Goal: Communication & Community: Connect with others

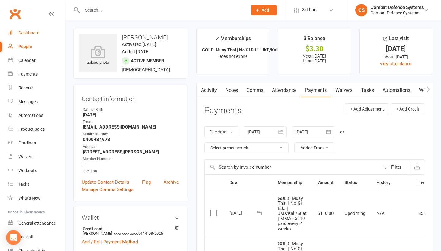
click at [35, 32] on div "Dashboard" at bounding box center [28, 32] width 21 height 5
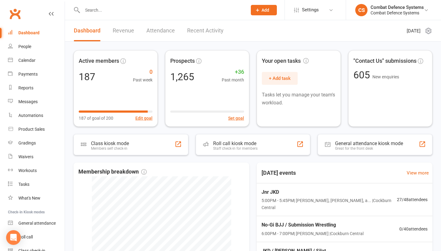
click at [116, 11] on input "text" at bounding box center [161, 10] width 162 height 9
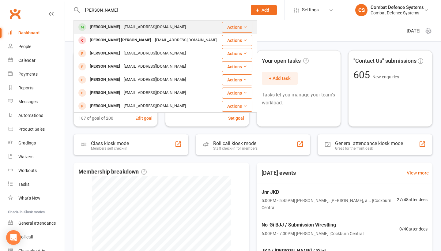
type input "[PERSON_NAME]"
click at [122, 28] on div "[EMAIL_ADDRESS][DOMAIN_NAME]" at bounding box center [155, 27] width 66 height 9
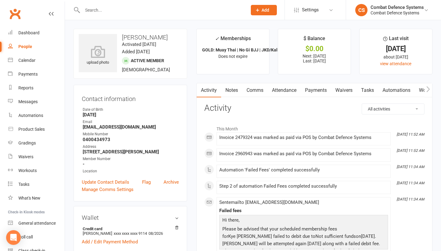
click at [321, 89] on link "Payments" at bounding box center [315, 90] width 30 height 14
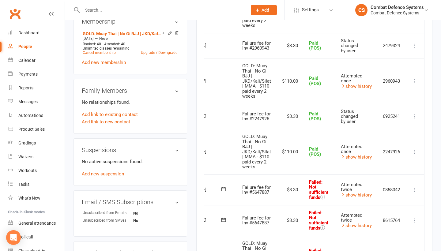
scroll to position [0, 38]
click at [415, 187] on icon at bounding box center [415, 190] width 6 height 6
click at [399, 208] on link "Mark as Paid (POS)" at bounding box center [387, 214] width 61 height 12
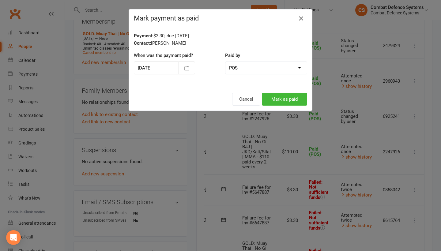
click at [300, 18] on icon "button" at bounding box center [300, 18] width 7 height 7
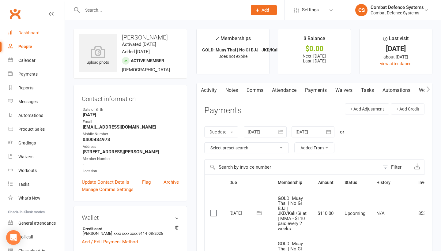
scroll to position [0, 0]
click at [32, 32] on div "Dashboard" at bounding box center [28, 32] width 21 height 5
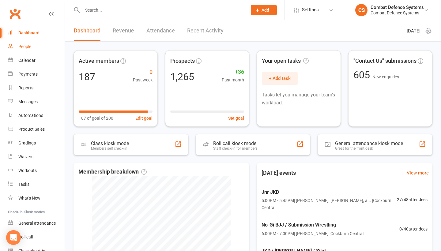
click at [24, 46] on div "People" at bounding box center [24, 46] width 13 height 5
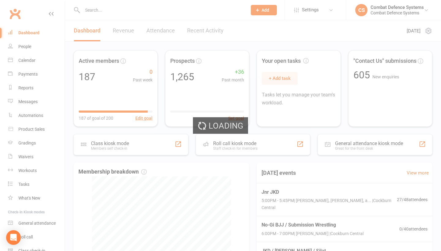
select select "100"
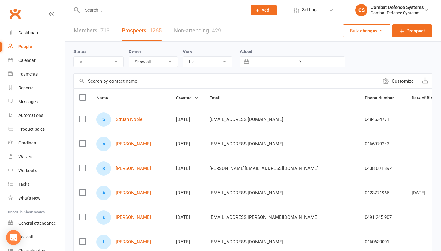
click at [26, 46] on div "People" at bounding box center [25, 46] width 14 height 5
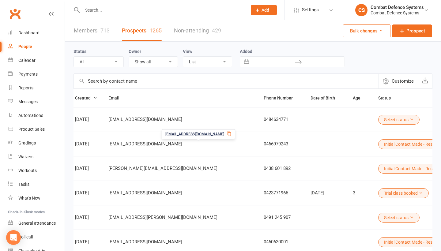
scroll to position [0, 104]
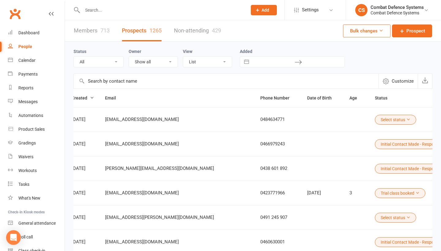
click at [375, 143] on button "Initial Contact Made - Responded to by email" at bounding box center [425, 144] width 101 height 10
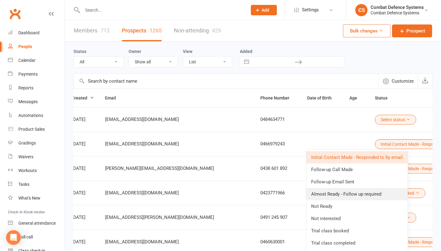
scroll to position [21, 0]
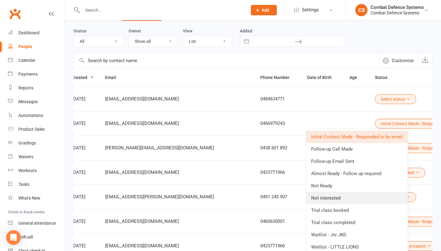
click at [332, 199] on link "Not interested" at bounding box center [356, 198] width 101 height 12
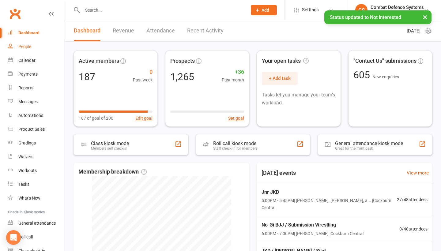
click at [28, 46] on div "People" at bounding box center [24, 46] width 13 height 5
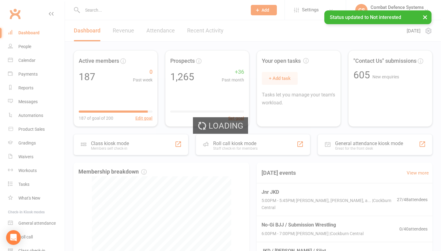
select select "100"
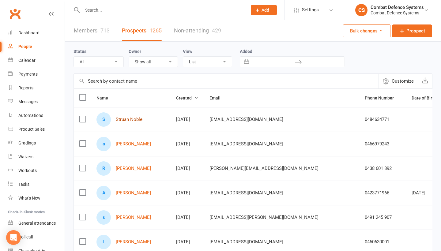
click at [138, 121] on link "Struan Noble" at bounding box center [129, 119] width 27 height 5
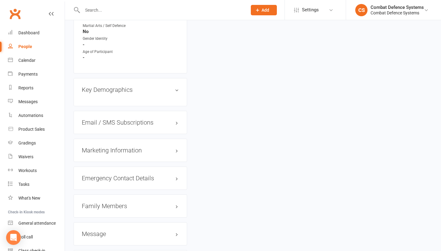
scroll to position [503, 0]
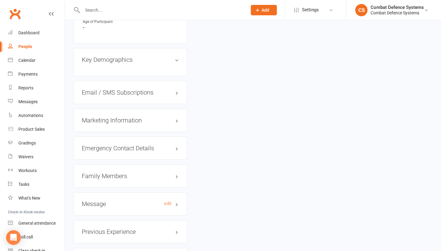
click at [96, 200] on h3 "Message edit" at bounding box center [130, 203] width 97 height 7
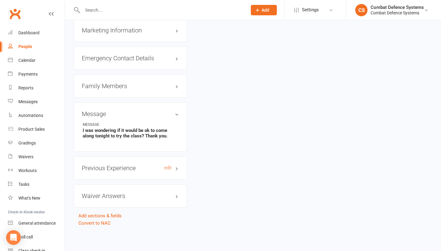
scroll to position [596, 0]
click at [107, 165] on h3 "Previous Experience edit" at bounding box center [130, 168] width 97 height 7
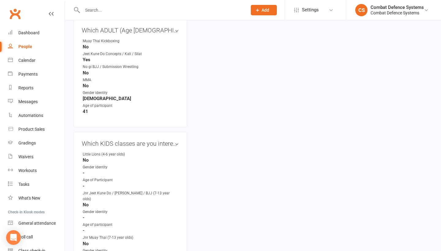
scroll to position [36, 0]
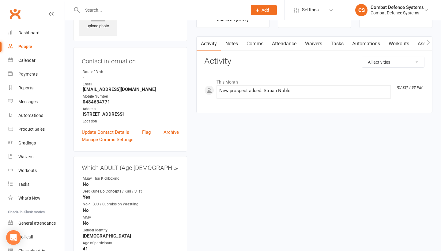
click at [256, 43] on link "Comms" at bounding box center [254, 44] width 25 height 14
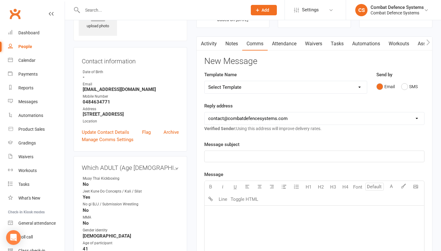
click at [315, 41] on link "Waivers" at bounding box center [313, 44] width 26 height 14
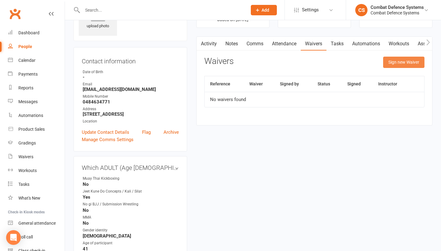
click at [392, 62] on button "Sign new Waiver" at bounding box center [403, 62] width 41 height 11
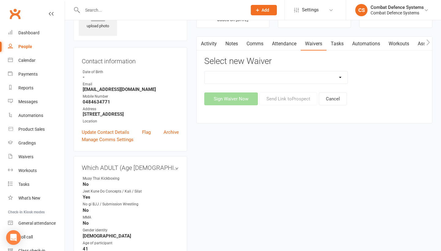
select select "5361"
click at [283, 97] on button "Send Link to [GEOGRAPHIC_DATA]" at bounding box center [288, 98] width 58 height 13
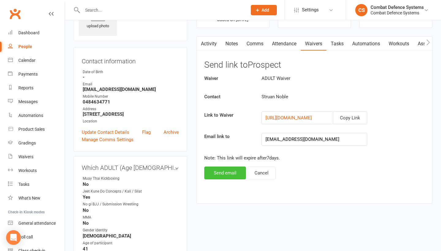
click at [229, 175] on button "Send email" at bounding box center [225, 172] width 42 height 13
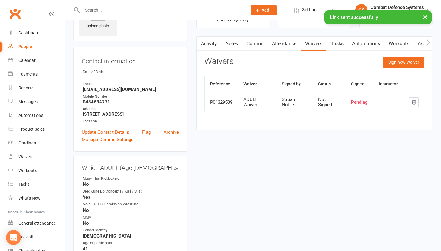
click at [255, 42] on link "Comms" at bounding box center [254, 44] width 25 height 14
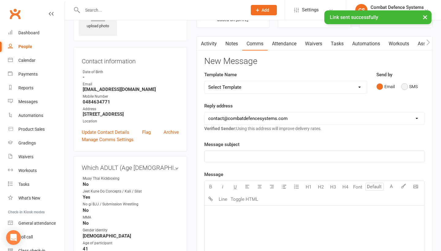
click at [403, 87] on button "SMS" at bounding box center [409, 87] width 17 height 12
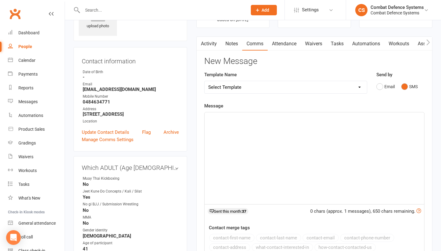
click at [247, 129] on div "﻿" at bounding box center [313, 158] width 219 height 92
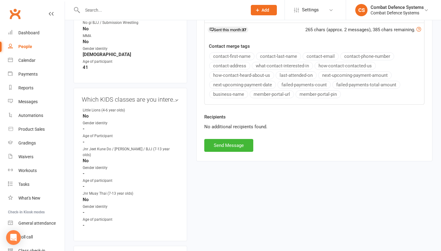
scroll to position [228, 0]
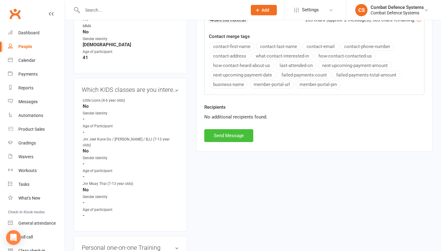
click at [237, 135] on button "Send Message" at bounding box center [228, 135] width 49 height 13
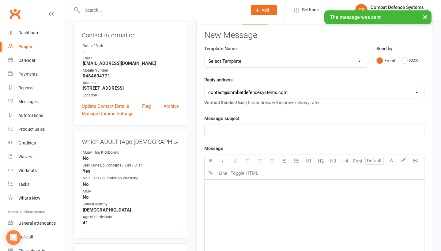
scroll to position [51, 0]
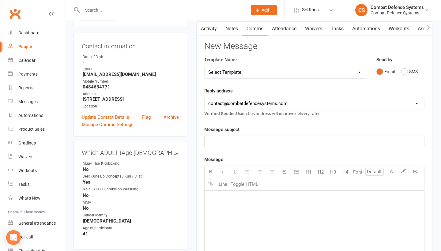
click at [254, 29] on link "Comms" at bounding box center [254, 29] width 25 height 14
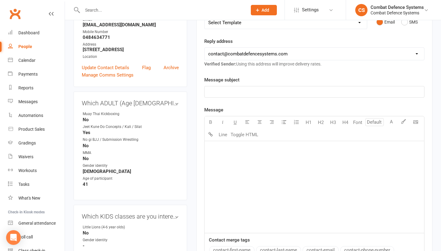
scroll to position [6, 0]
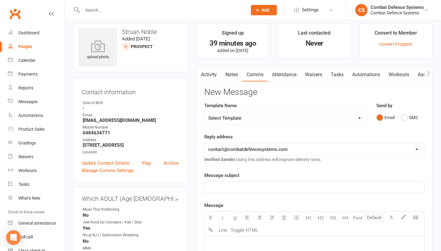
click at [212, 76] on link "Activity" at bounding box center [208, 75] width 24 height 14
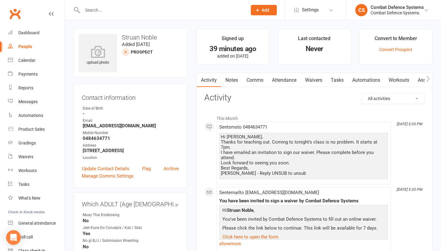
click at [212, 80] on link "Activity" at bounding box center [208, 80] width 24 height 14
click at [257, 80] on link "Comms" at bounding box center [254, 80] width 25 height 14
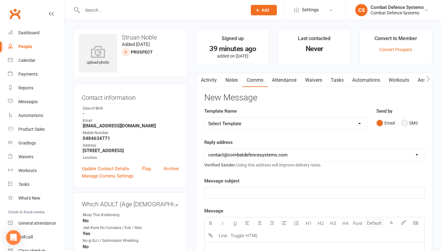
click at [403, 124] on button "SMS" at bounding box center [409, 123] width 17 height 12
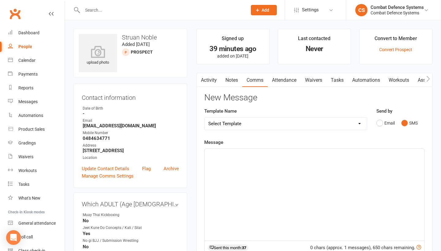
click at [245, 170] on div "﻿" at bounding box center [313, 195] width 219 height 92
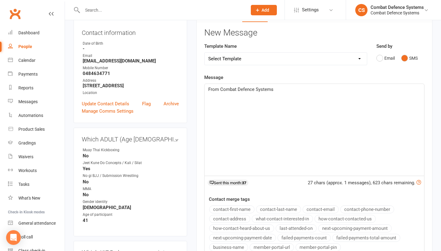
scroll to position [161, 0]
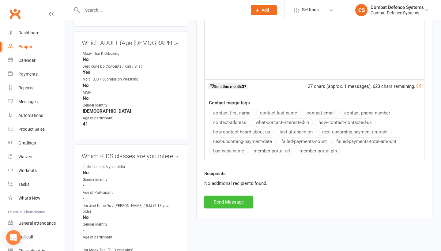
click at [235, 201] on button "Send Message" at bounding box center [228, 202] width 49 height 13
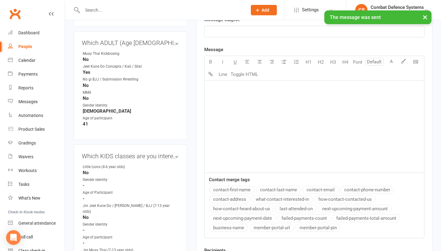
click at [22, 44] on link "People" at bounding box center [36, 47] width 57 height 14
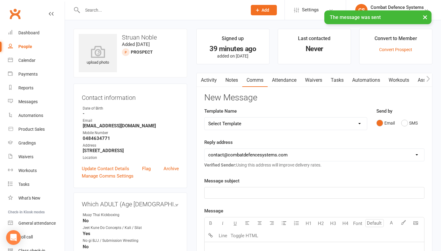
select select "100"
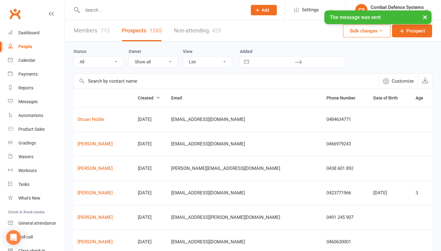
scroll to position [0, 39]
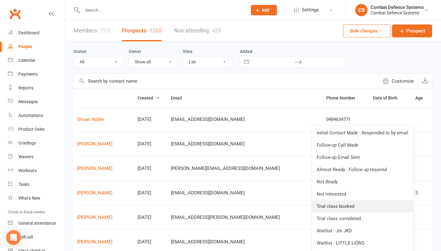
click at [347, 207] on link "Trial class booked" at bounding box center [361, 206] width 101 height 12
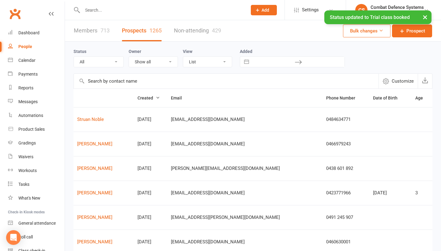
scroll to position [0, 0]
click at [28, 33] on div "Dashboard" at bounding box center [28, 32] width 21 height 5
